Goal: Find specific page/section: Find specific page/section

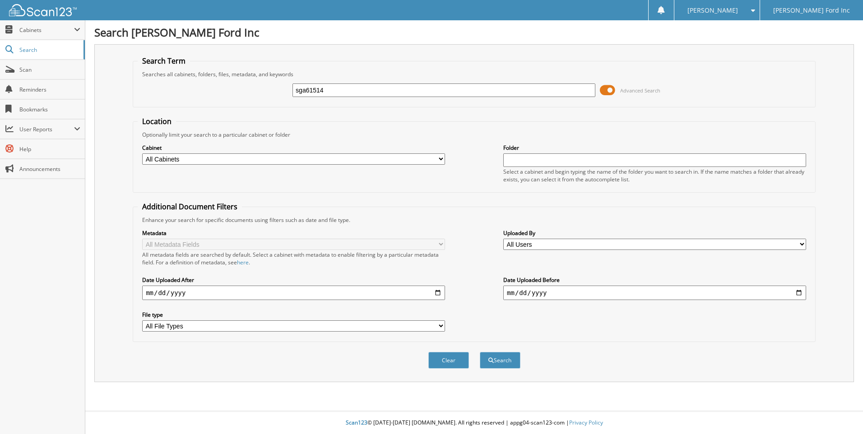
type input "sga61514"
click at [480, 352] on button "Search" at bounding box center [500, 360] width 41 height 17
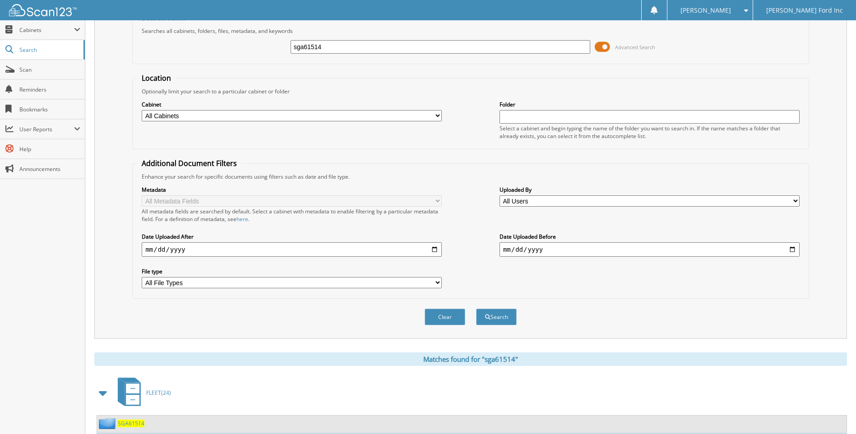
scroll to position [125, 0]
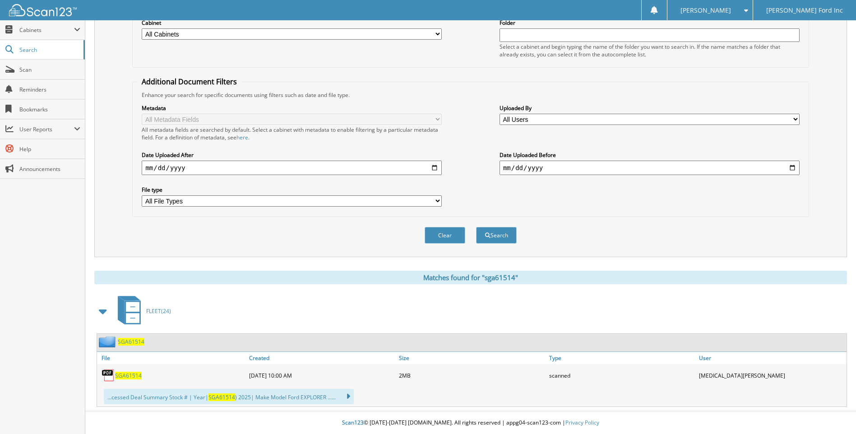
click at [100, 378] on div "SGA61514" at bounding box center [172, 375] width 150 height 18
click at [109, 377] on img at bounding box center [109, 376] width 14 height 14
click at [122, 377] on span "SGA61514" at bounding box center [128, 376] width 27 height 8
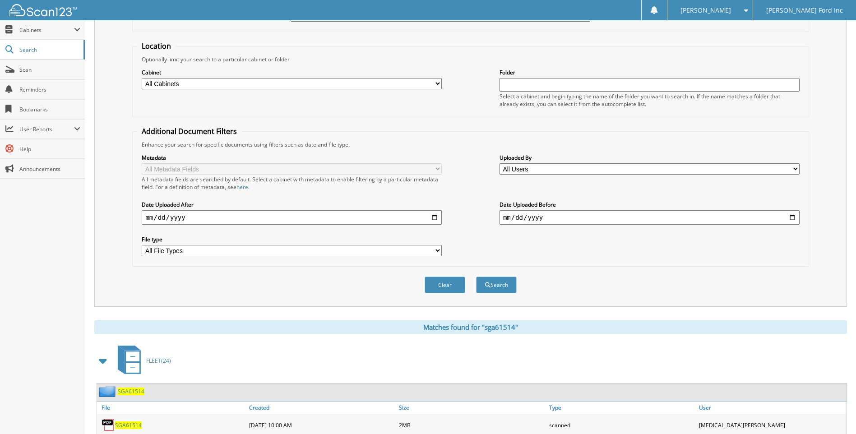
scroll to position [0, 0]
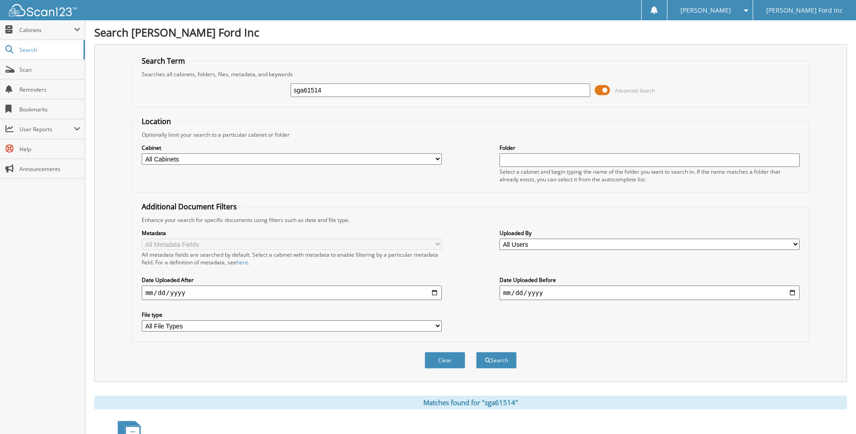
drag, startPoint x: 353, startPoint y: 90, endPoint x: 241, endPoint y: 86, distance: 112.0
click at [241, 86] on div "sga61514 Advanced Search" at bounding box center [470, 90] width 666 height 24
type input "rke64313"
click at [476, 352] on button "Search" at bounding box center [496, 360] width 41 height 17
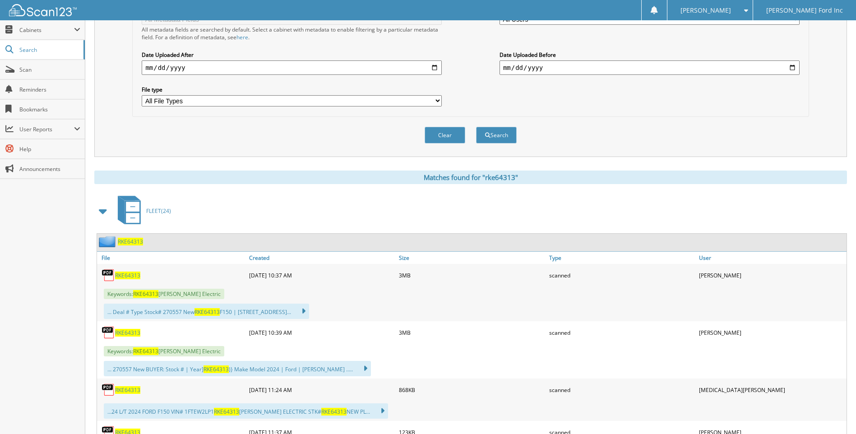
scroll to position [226, 0]
click at [128, 276] on span "RKE64313" at bounding box center [127, 275] width 25 height 8
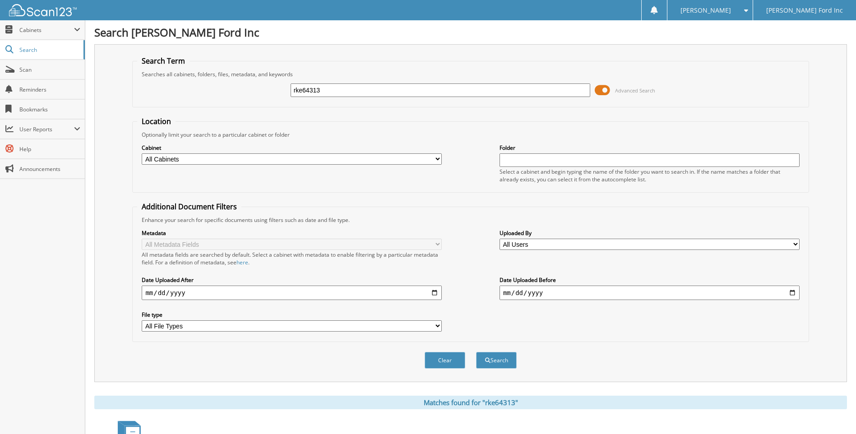
drag, startPoint x: 339, startPoint y: 88, endPoint x: 248, endPoint y: 88, distance: 90.7
click at [248, 88] on div "rke64313 Advanced Search" at bounding box center [470, 90] width 666 height 24
type input "rma08955"
click at [476, 352] on button "Search" at bounding box center [496, 360] width 41 height 17
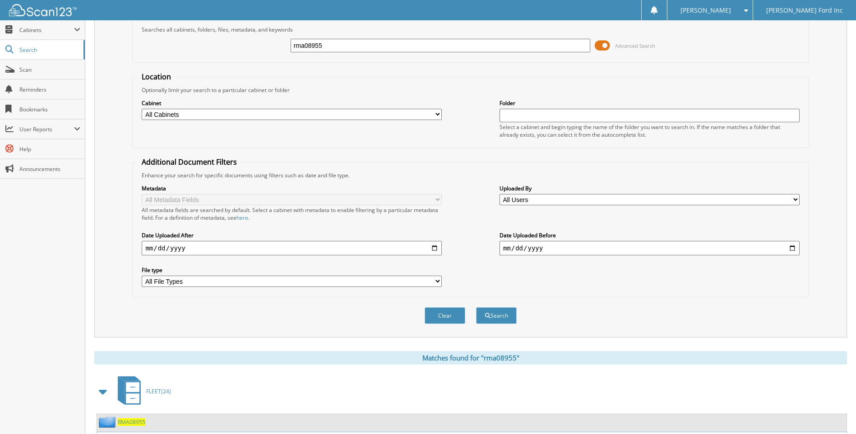
scroll to position [180, 0]
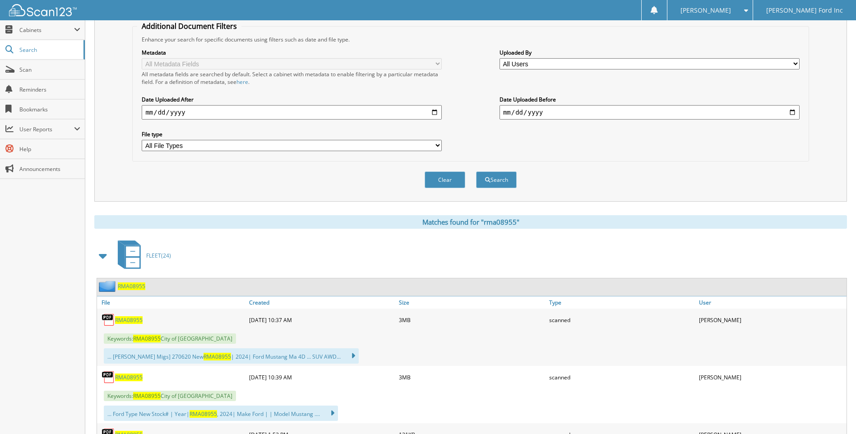
click at [126, 322] on span "RMA08955" at bounding box center [129, 320] width 28 height 8
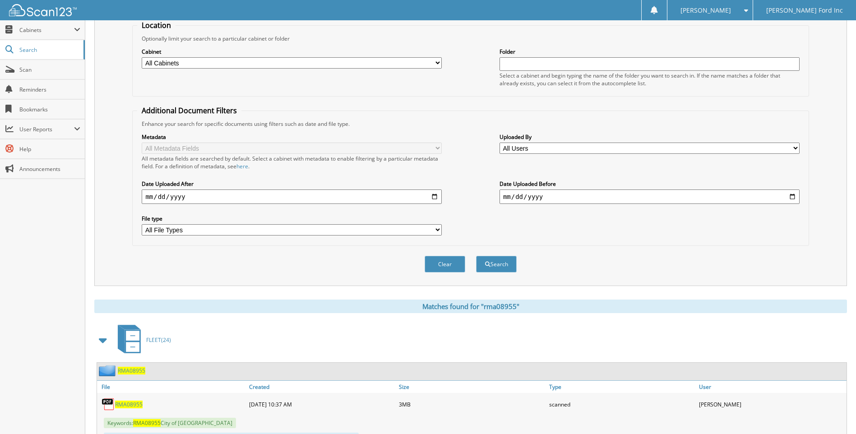
scroll to position [0, 0]
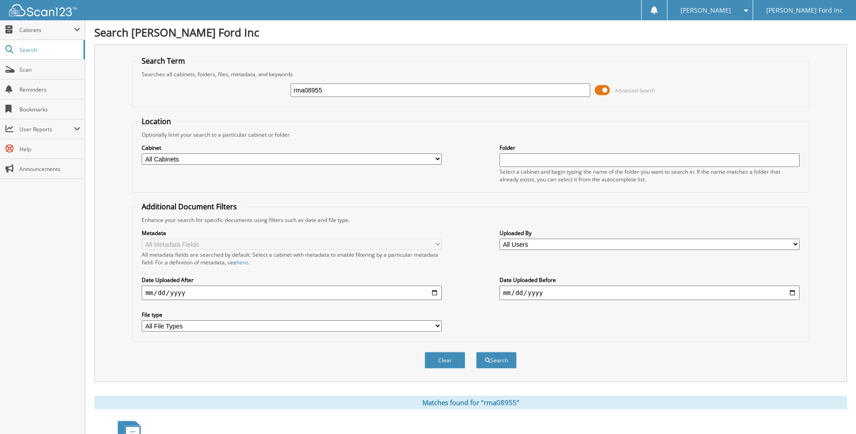
drag, startPoint x: 337, startPoint y: 93, endPoint x: 246, endPoint y: 93, distance: 91.6
click at [244, 93] on div "rma08955 Advanced Search" at bounding box center [470, 90] width 666 height 24
type input "rma15016"
click at [476, 352] on button "Search" at bounding box center [496, 360] width 41 height 17
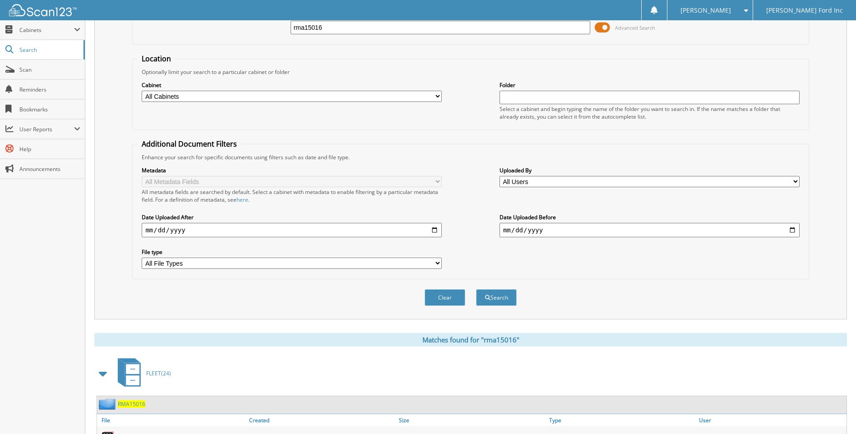
scroll to position [180, 0]
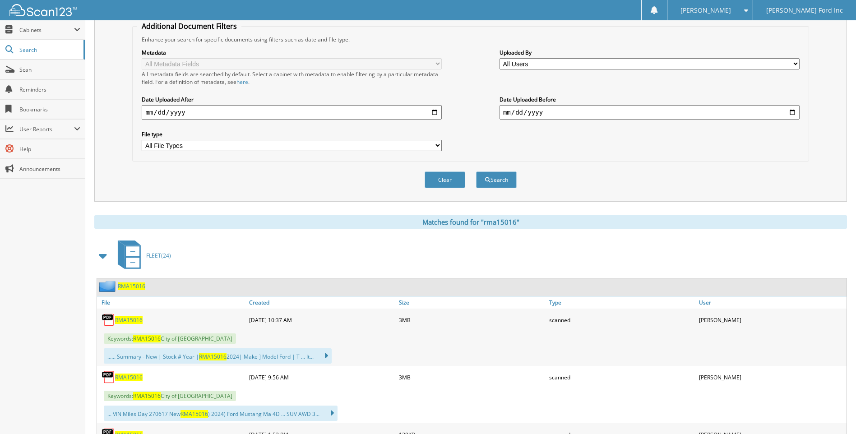
click at [125, 322] on span "RMA15016" at bounding box center [129, 320] width 28 height 8
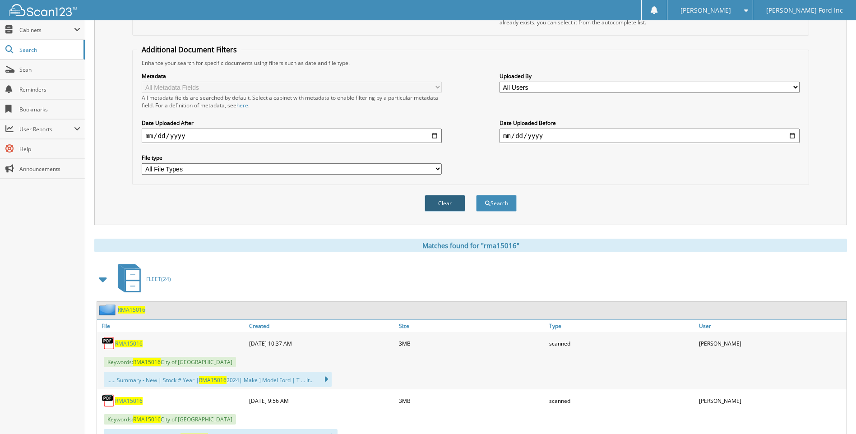
scroll to position [45, 0]
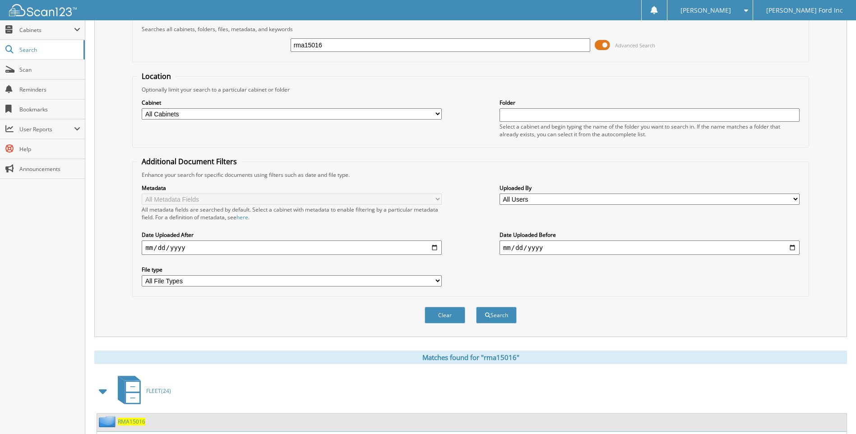
drag, startPoint x: 360, startPoint y: 47, endPoint x: 237, endPoint y: 38, distance: 122.6
click at [237, 38] on div "rma15016 Advanced Search" at bounding box center [470, 45] width 666 height 24
type input "rma09602"
click at [476, 307] on button "Search" at bounding box center [496, 315] width 41 height 17
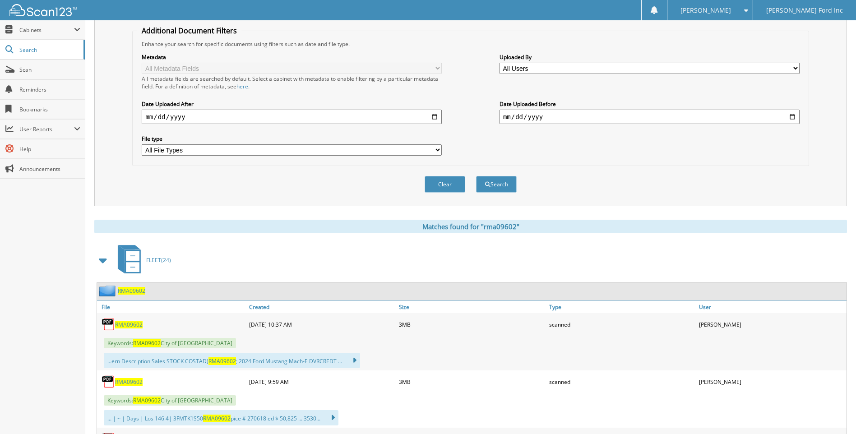
scroll to position [180, 0]
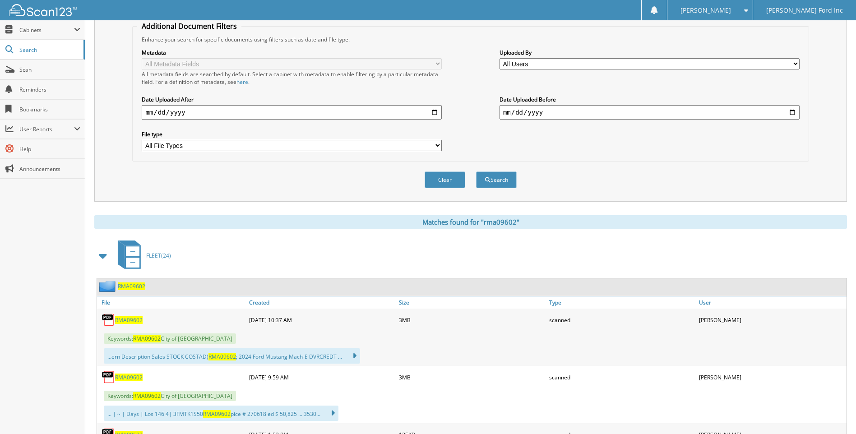
click at [113, 323] on img at bounding box center [109, 320] width 14 height 14
click at [132, 320] on span "RMA09602" at bounding box center [129, 320] width 28 height 8
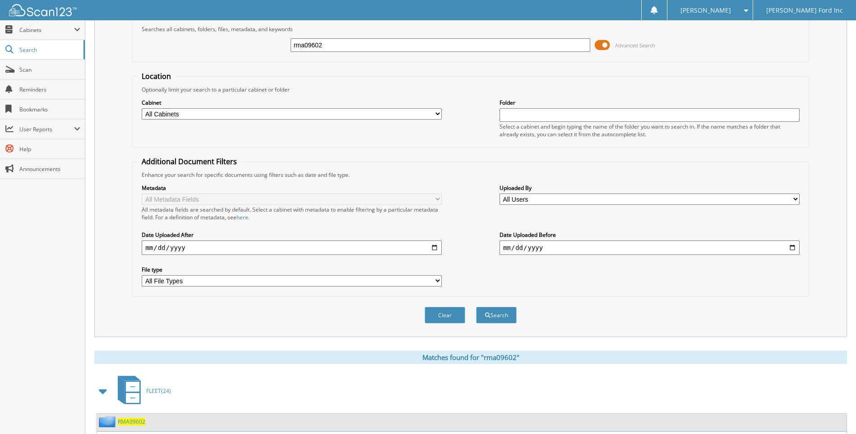
drag, startPoint x: 345, startPoint y: 43, endPoint x: 222, endPoint y: 43, distance: 123.2
click at [222, 43] on div "rma09602 Advanced Search" at bounding box center [470, 45] width 666 height 24
type input "rma10337"
click at [476, 307] on button "Search" at bounding box center [496, 315] width 41 height 17
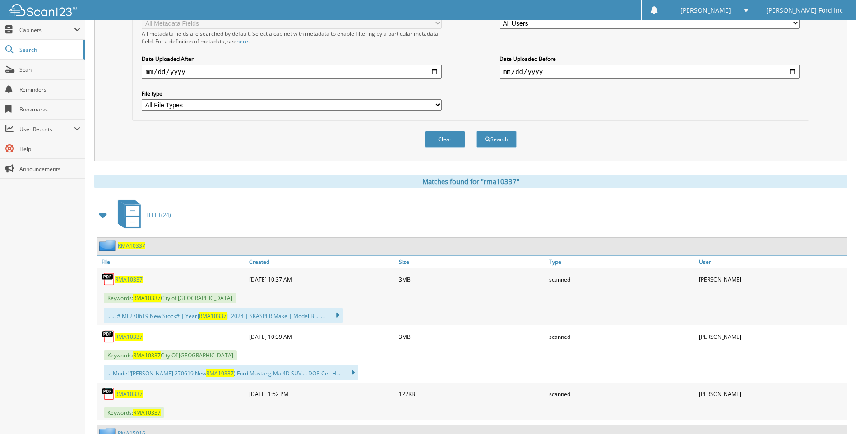
scroll to position [226, 0]
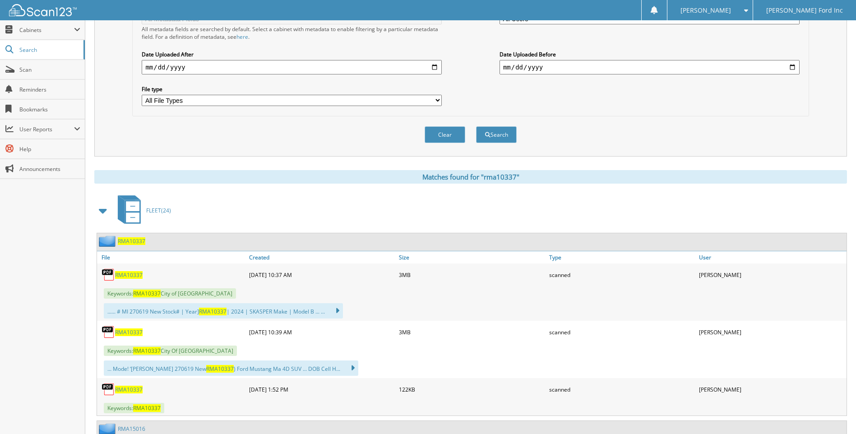
click at [108, 273] on img at bounding box center [109, 275] width 14 height 14
click at [122, 275] on span "RMA10337" at bounding box center [129, 275] width 28 height 8
